Goal: Find specific page/section: Find specific page/section

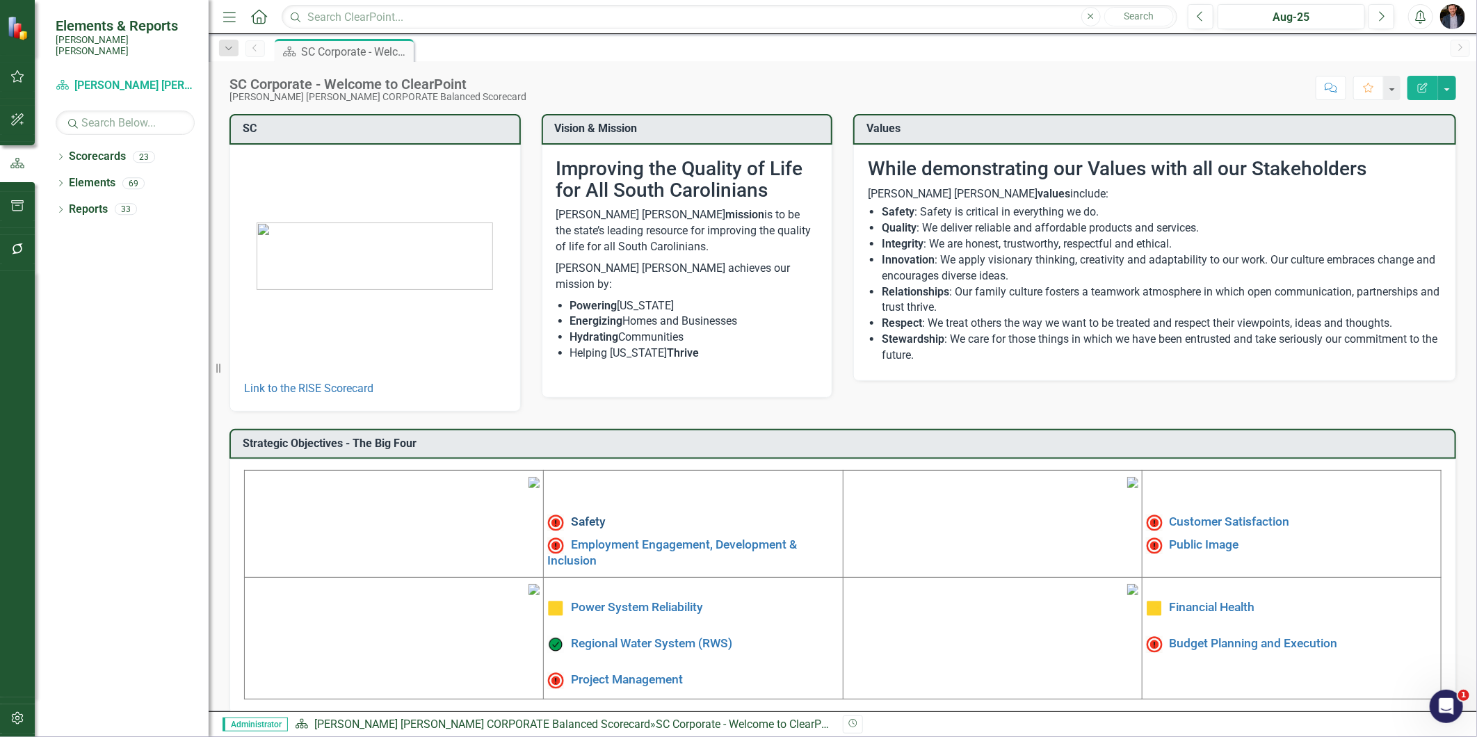
click at [580, 519] on link "Safety" at bounding box center [588, 522] width 35 height 14
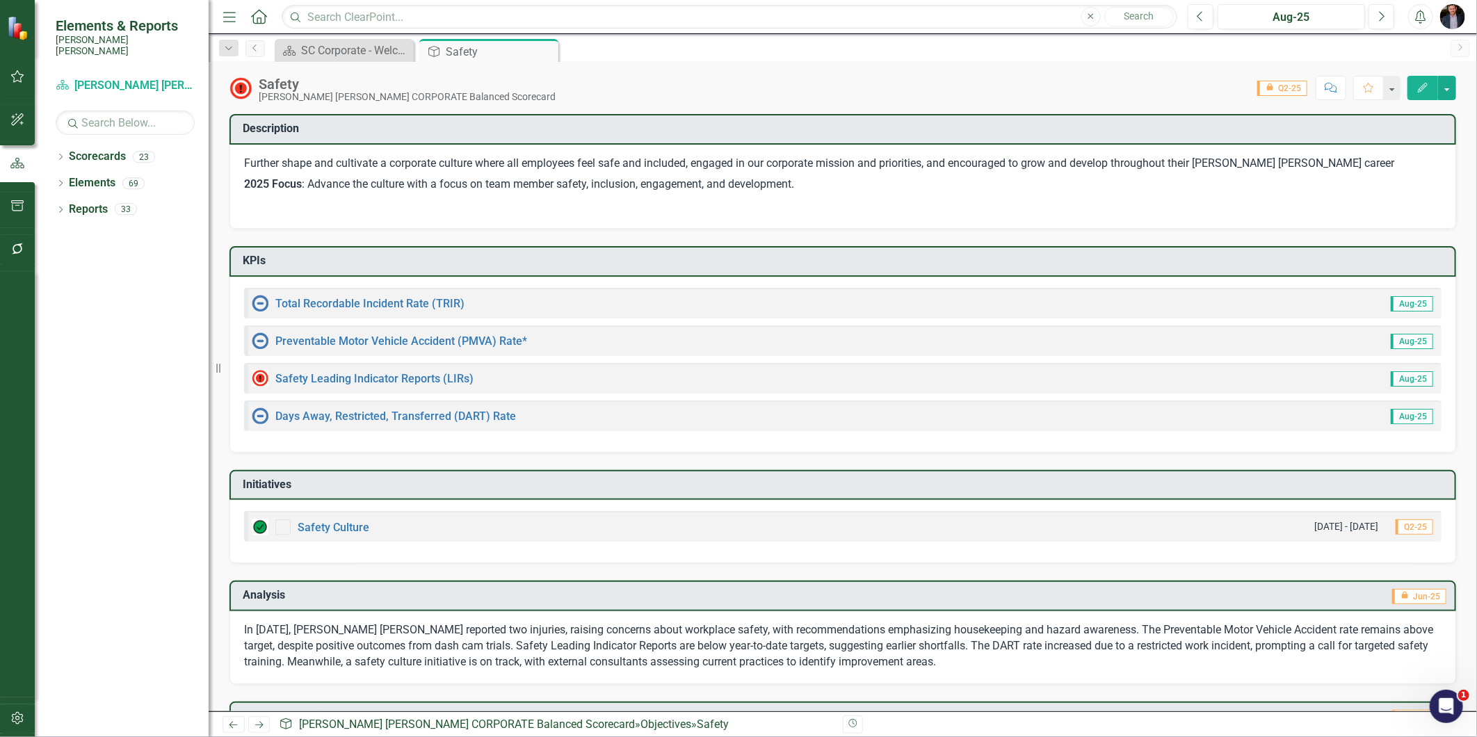
click at [377, 370] on div "Safety Leading Indicator Reports (LIRs)" at bounding box center [363, 378] width 222 height 17
click at [382, 377] on link "Safety Leading Indicator Reports (LIRs)" at bounding box center [374, 378] width 198 height 13
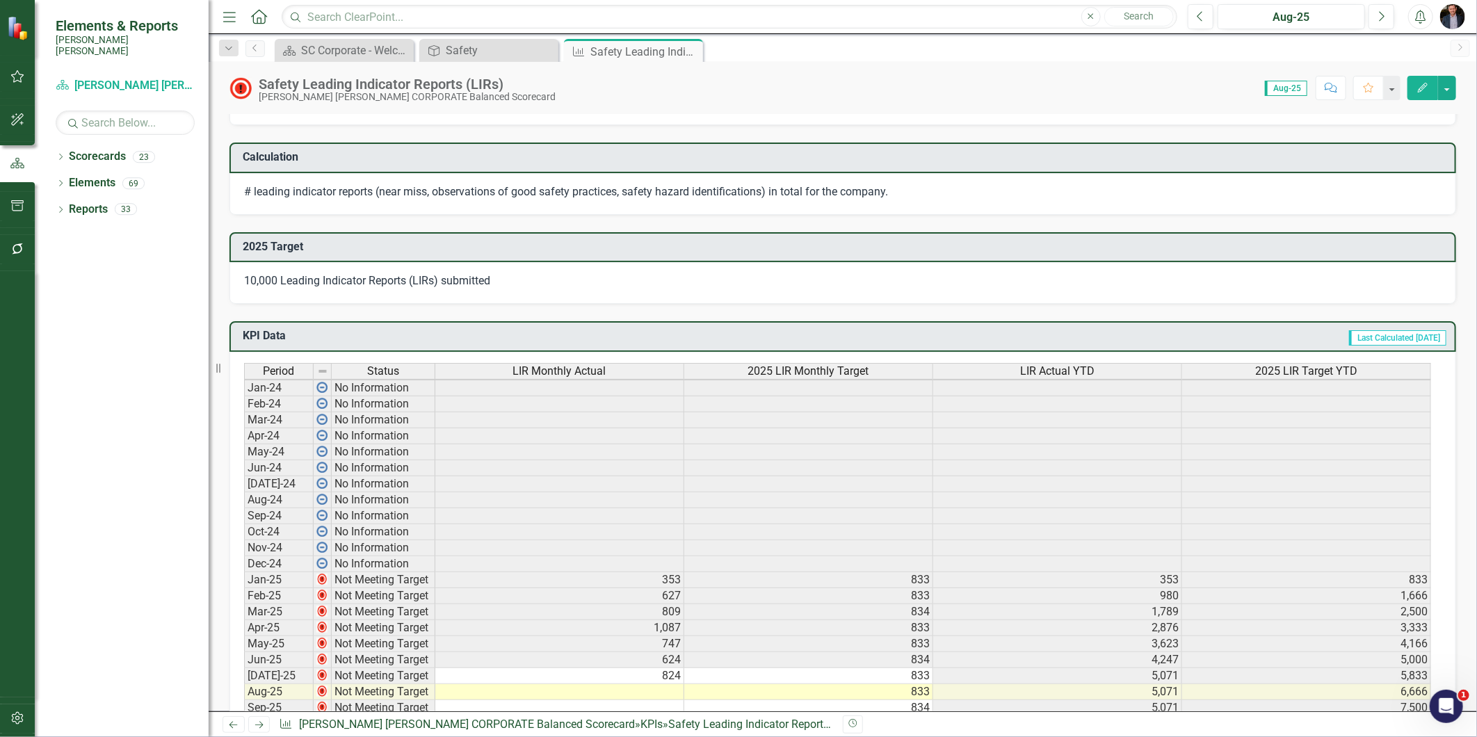
scroll to position [617, 0]
